Goal: Use online tool/utility: Utilize a website feature to perform a specific function

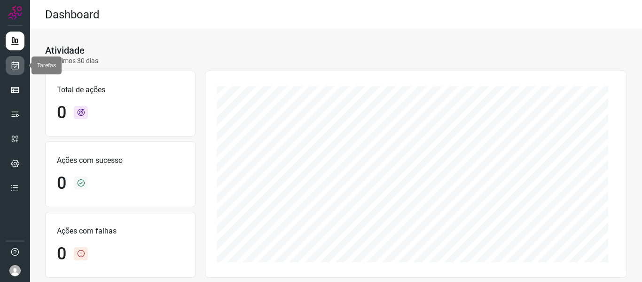
click at [19, 67] on icon at bounding box center [15, 65] width 10 height 9
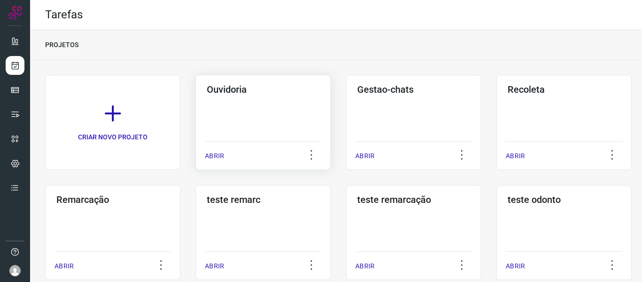
click at [223, 148] on div "ABRIR" at bounding box center [263, 153] width 117 height 24
click at [221, 159] on p "ABRIR" at bounding box center [214, 156] width 19 height 10
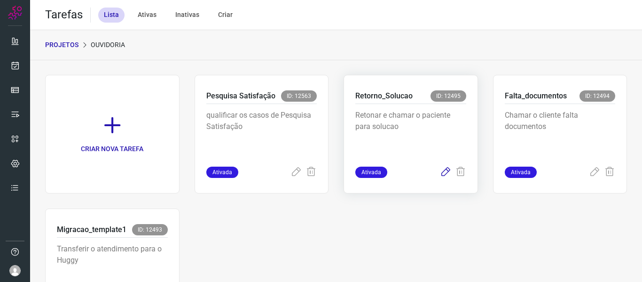
click at [440, 171] on icon at bounding box center [445, 171] width 11 height 11
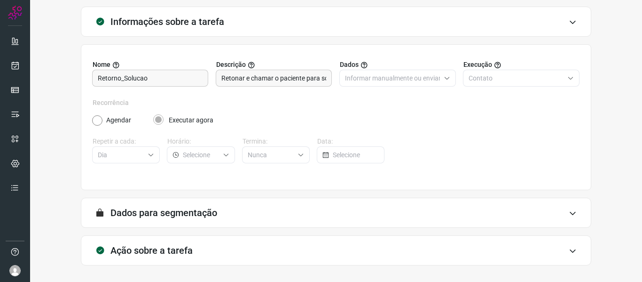
scroll to position [86, 0]
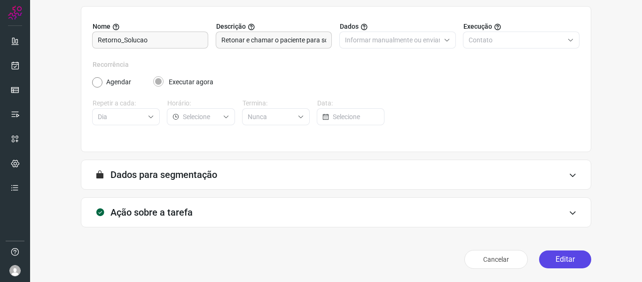
click at [565, 262] on button "Editar" at bounding box center [565, 259] width 52 height 18
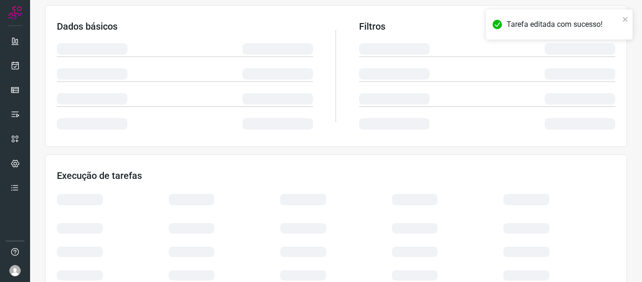
scroll to position [221, 0]
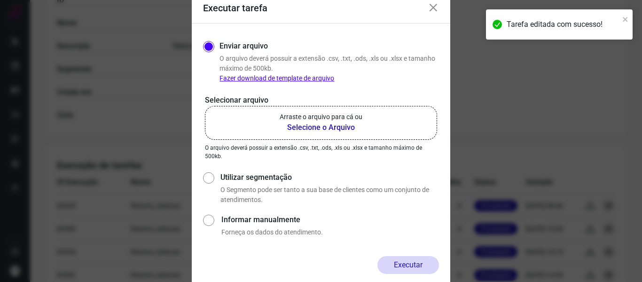
click at [353, 111] on label "Arraste o arquivo para cá ou Selecione o Arquivo" at bounding box center [321, 123] width 232 height 34
click at [0, 0] on input "Arraste o arquivo para cá ou Selecione o Arquivo" at bounding box center [0, 0] width 0 height 0
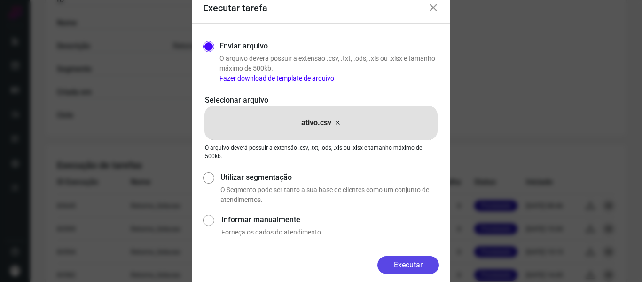
click at [406, 263] on button "Executar" at bounding box center [409, 265] width 62 height 18
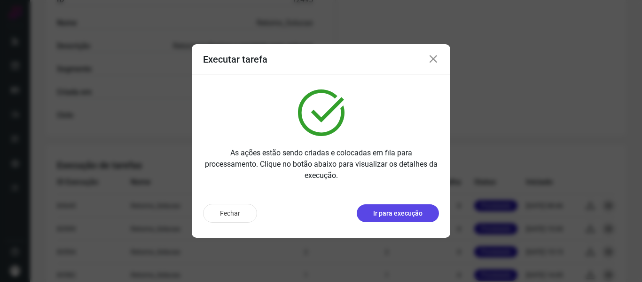
click at [417, 212] on p "Ir para execução" at bounding box center [397, 213] width 49 height 10
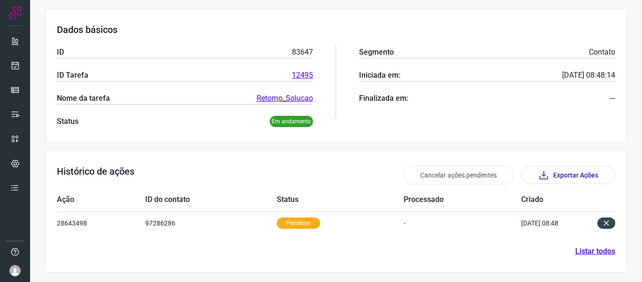
scroll to position [130, 0]
drag, startPoint x: 14, startPoint y: 67, endPoint x: 20, endPoint y: 56, distance: 12.0
click at [14, 67] on icon at bounding box center [15, 65] width 10 height 9
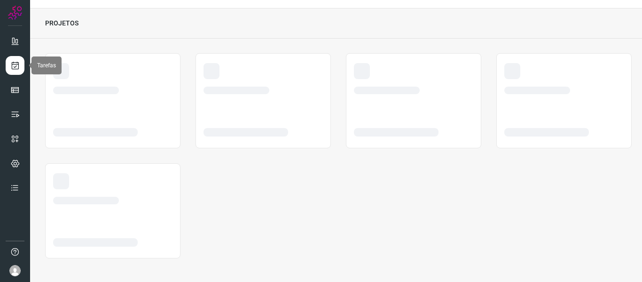
scroll to position [22, 0]
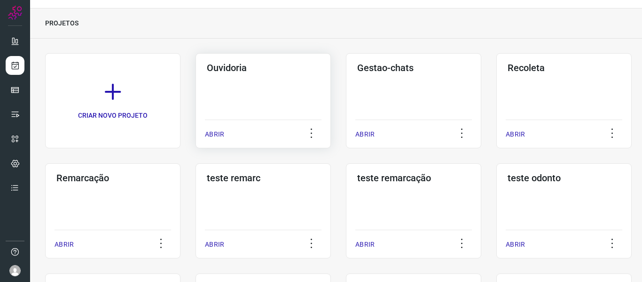
click at [217, 136] on p "ABRIR" at bounding box center [214, 134] width 19 height 10
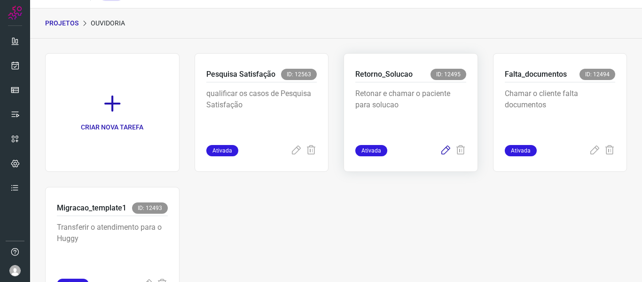
click at [440, 150] on icon at bounding box center [445, 150] width 11 height 11
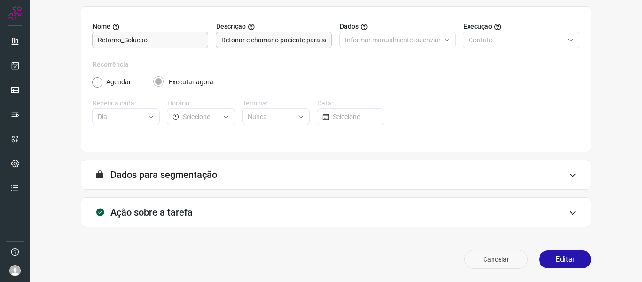
scroll to position [86, 0]
click at [555, 261] on button "Editar" at bounding box center [565, 259] width 52 height 18
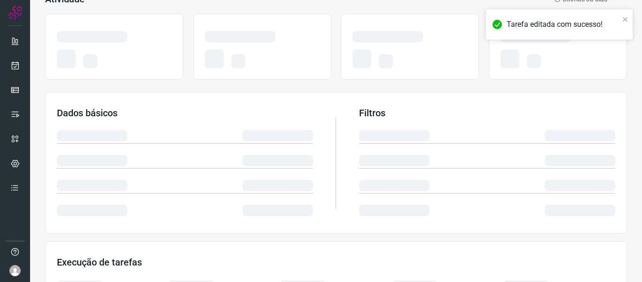
scroll to position [221, 0]
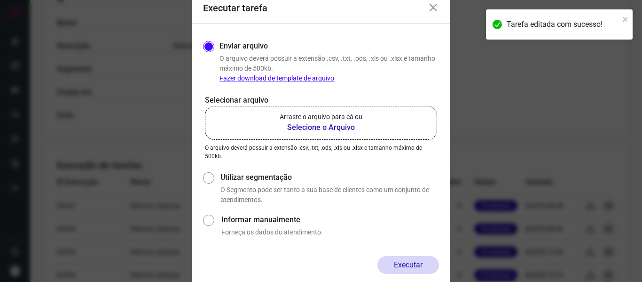
click at [328, 131] on b "Selecione o Arquivo" at bounding box center [321, 127] width 83 height 11
click at [0, 0] on input "Arraste o arquivo para cá ou Selecione o Arquivo" at bounding box center [0, 0] width 0 height 0
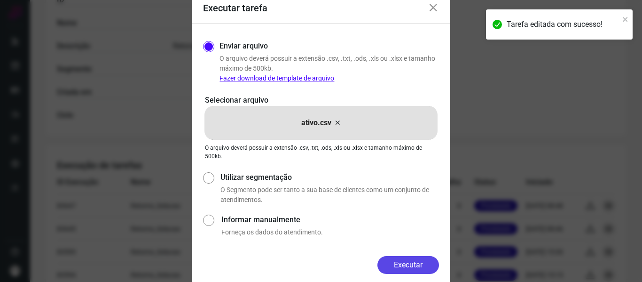
click at [396, 266] on button "Executar" at bounding box center [409, 265] width 62 height 18
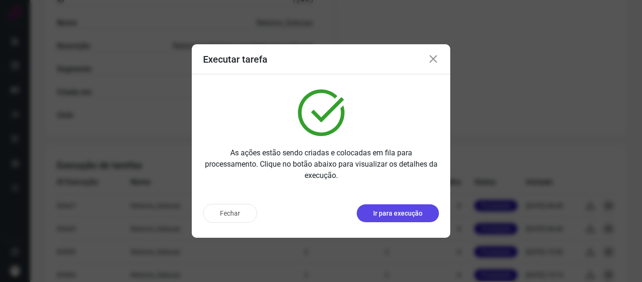
click at [410, 215] on p "Ir para execução" at bounding box center [397, 213] width 49 height 10
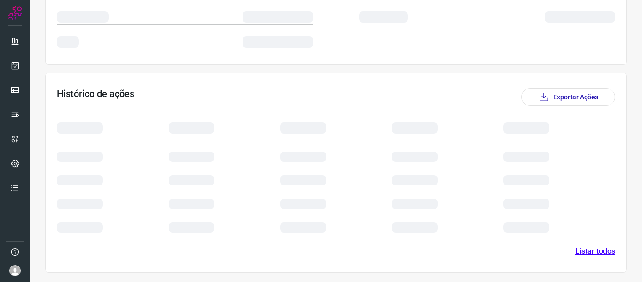
scroll to position [181, 0]
